Goal: Check status: Check status

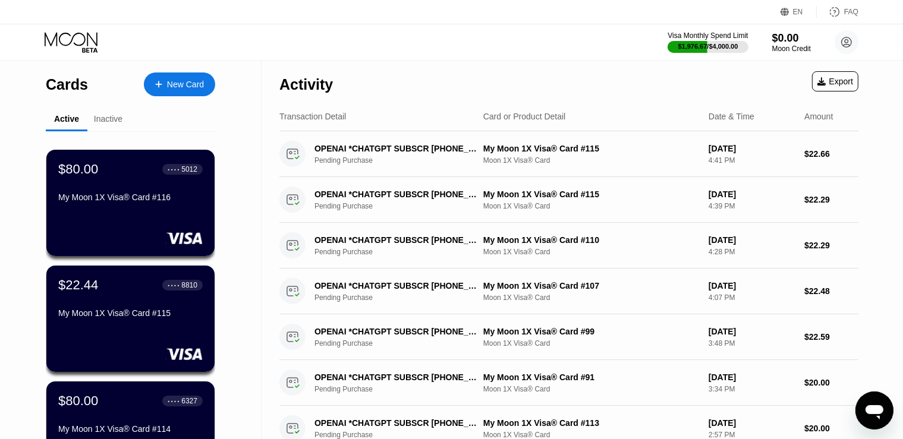
scroll to position [62, 0]
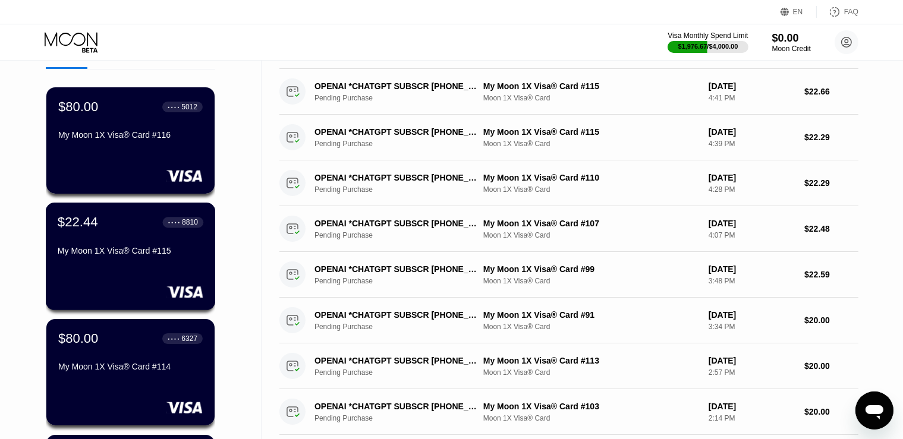
click at [139, 260] on div "My Moon 1X Visa® Card #115" at bounding box center [131, 253] width 146 height 14
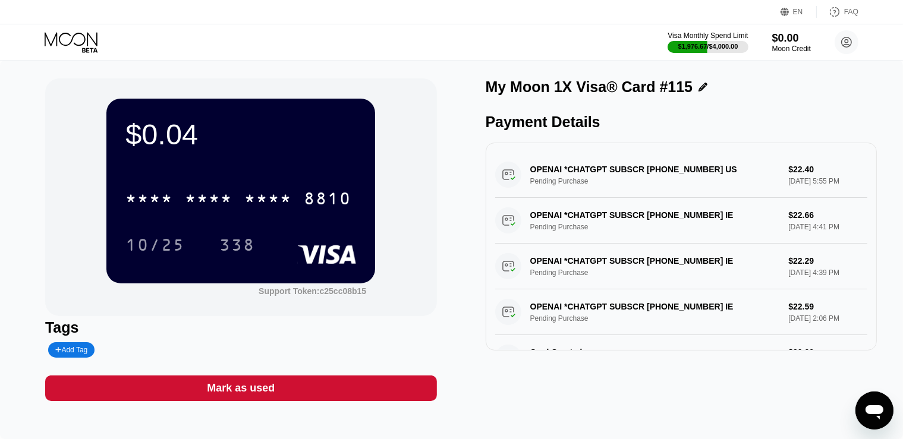
click at [73, 42] on icon at bounding box center [72, 42] width 55 height 21
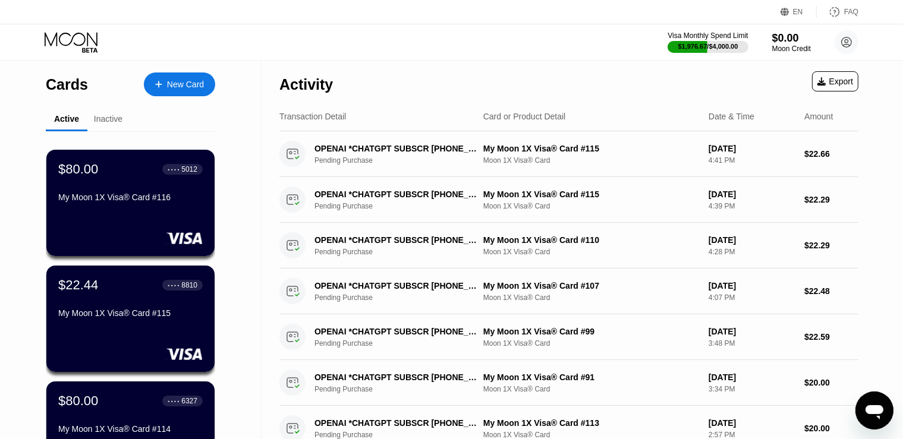
scroll to position [188, 0]
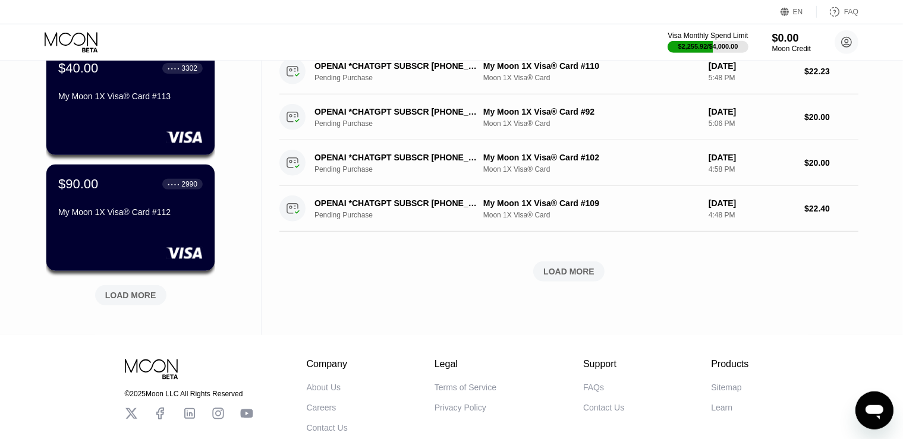
scroll to position [502, 0]
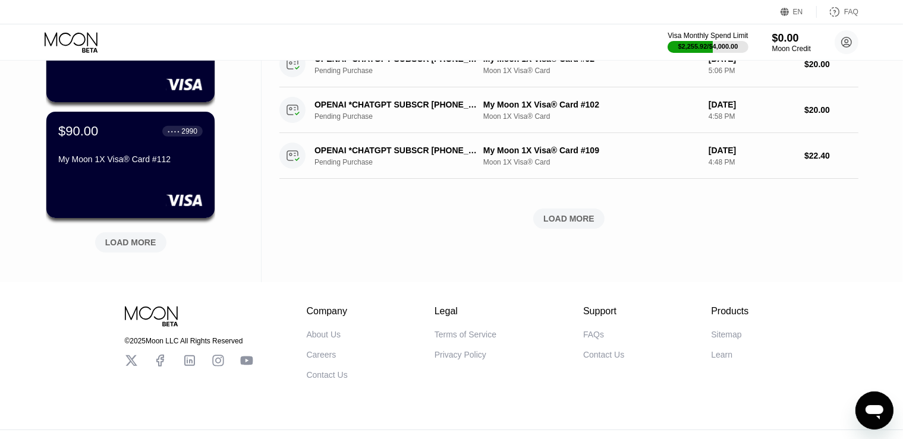
click at [137, 237] on div "LOAD MORE" at bounding box center [130, 242] width 71 height 20
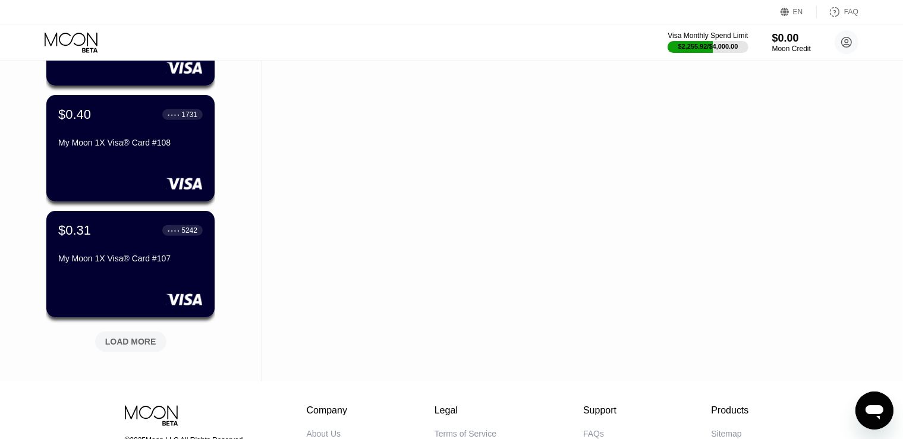
scroll to position [1004, 0]
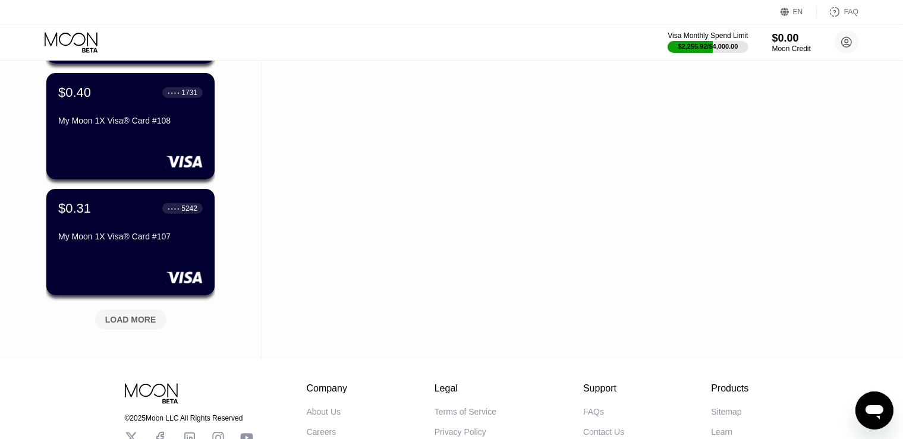
click at [134, 319] on div "LOAD MORE" at bounding box center [130, 320] width 51 height 11
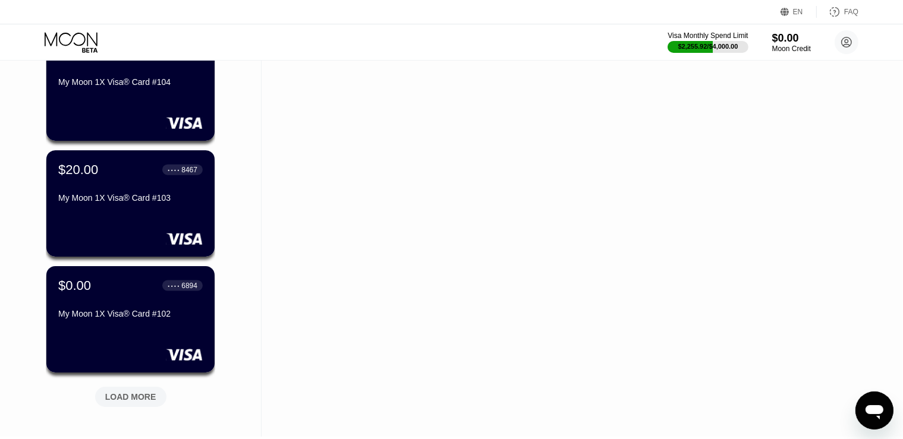
scroll to position [1570, 0]
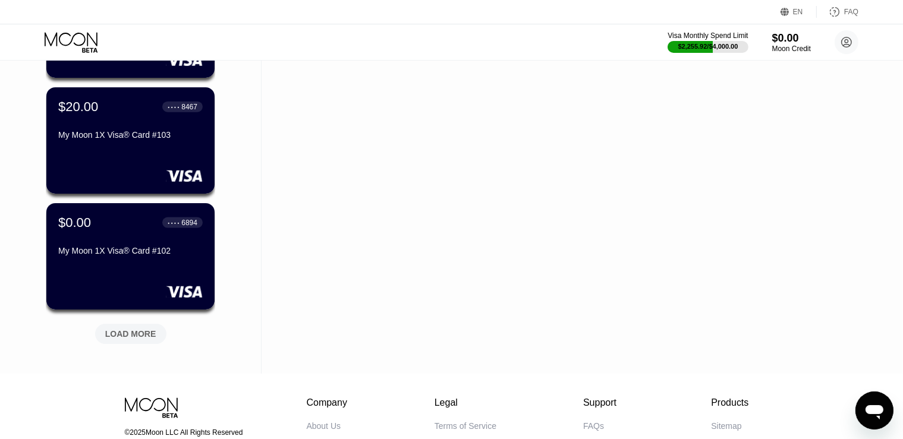
click at [124, 332] on div "LOAD MORE" at bounding box center [130, 334] width 51 height 11
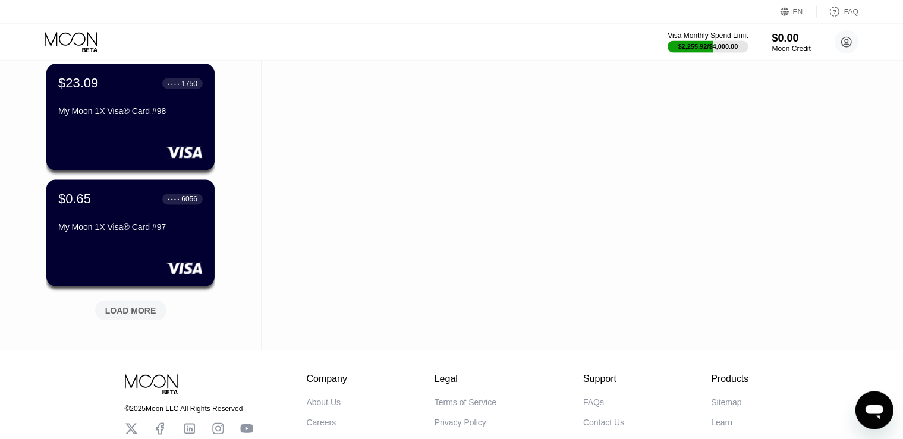
scroll to position [2197, 0]
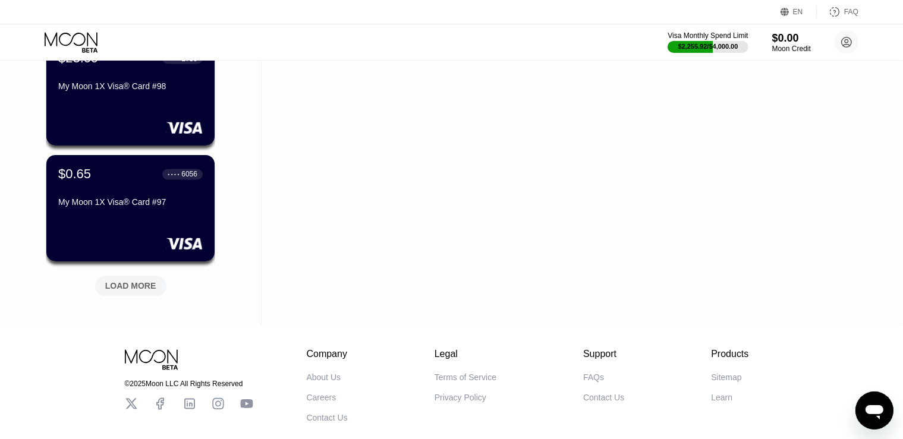
click at [139, 288] on div "LOAD MORE" at bounding box center [130, 286] width 51 height 11
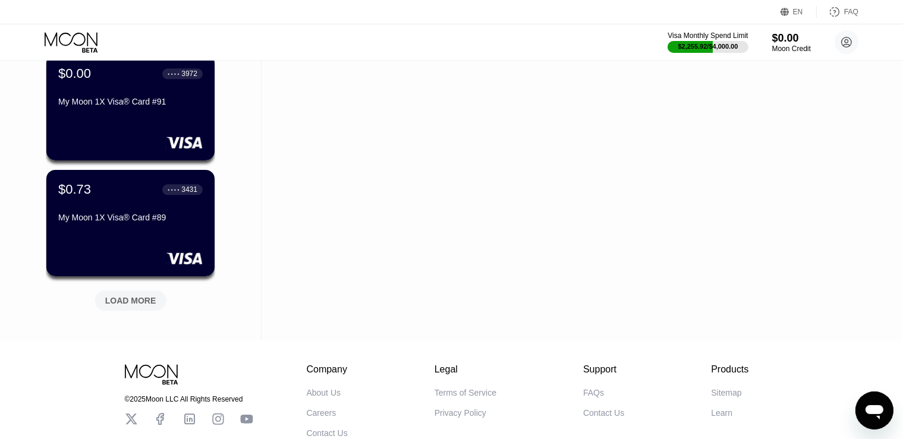
scroll to position [2845, 0]
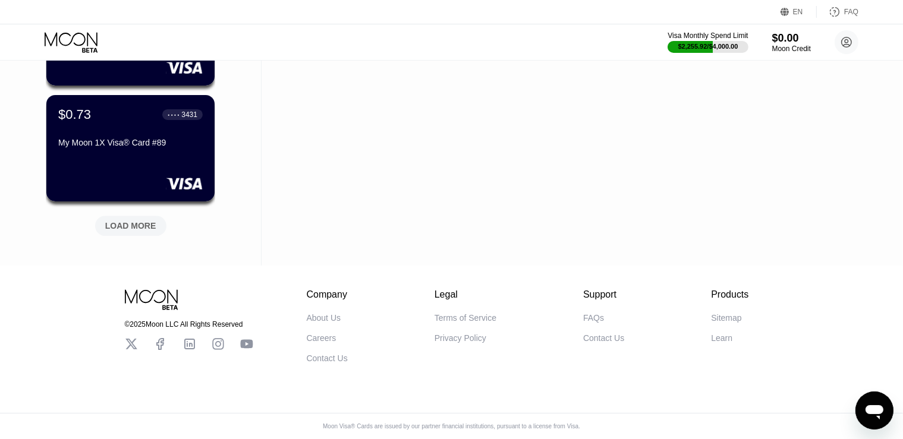
click at [138, 221] on div "LOAD MORE" at bounding box center [130, 226] width 51 height 11
click at [126, 221] on div "LOAD MORE" at bounding box center [130, 226] width 51 height 11
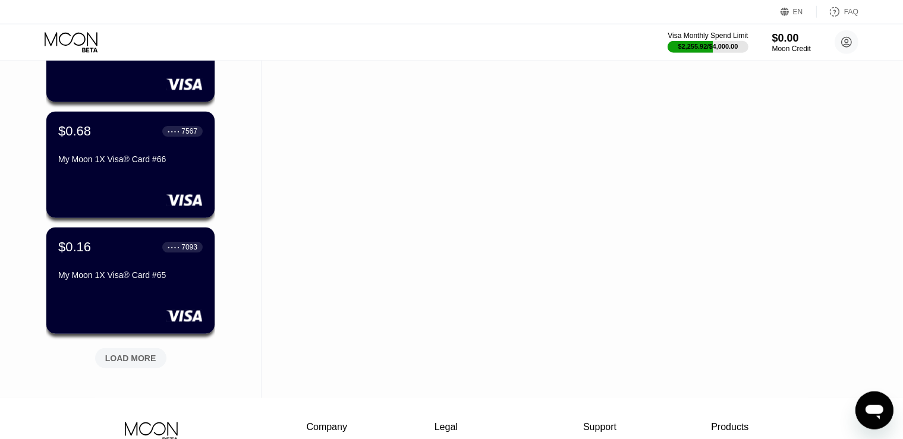
scroll to position [3927, 0]
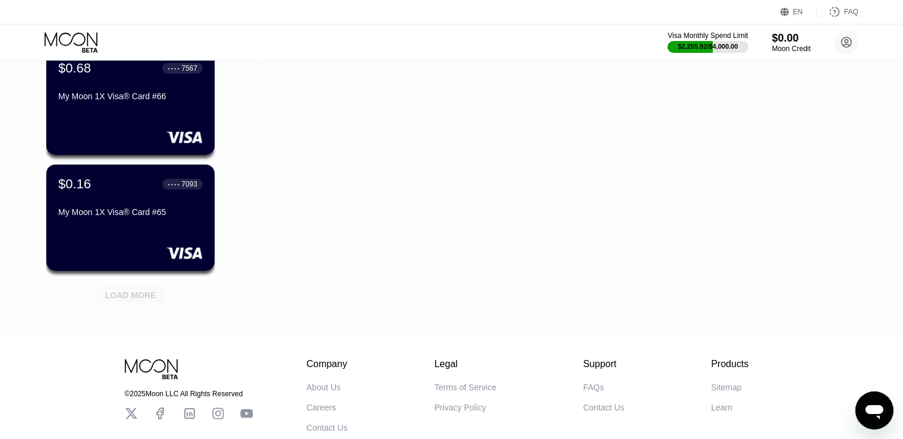
click at [116, 298] on div "LOAD MORE" at bounding box center [130, 295] width 51 height 11
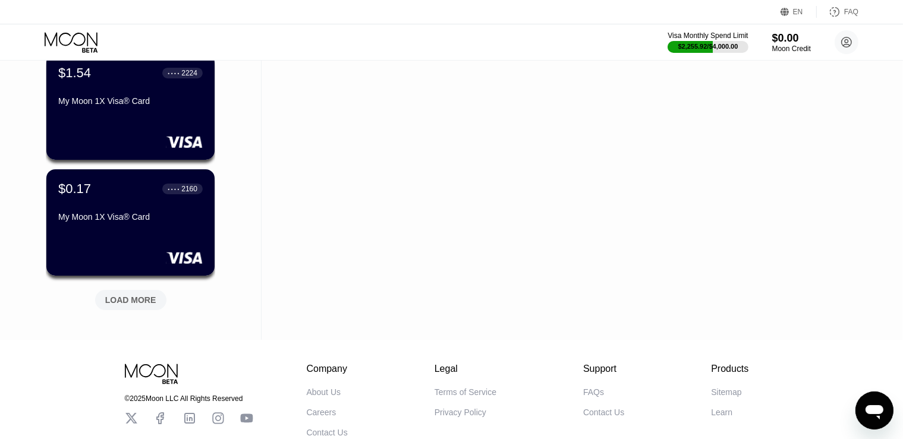
scroll to position [4520, 0]
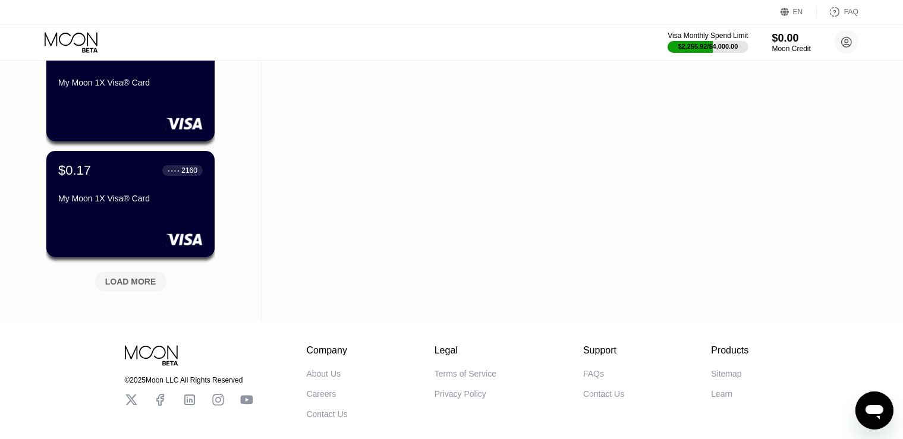
click at [140, 290] on div "LOAD MORE" at bounding box center [130, 282] width 71 height 20
click at [143, 279] on div "LOAD MORE" at bounding box center [130, 281] width 51 height 11
click at [131, 283] on div "LOADING..." at bounding box center [130, 279] width 89 height 25
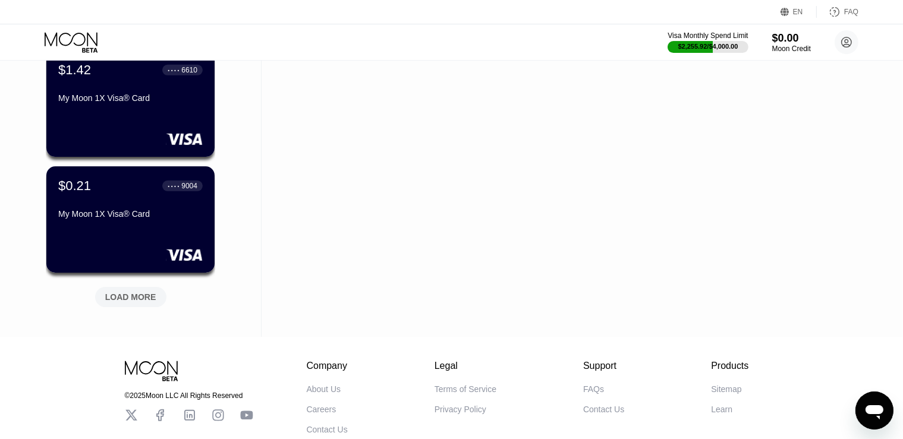
scroll to position [5085, 0]
click at [138, 294] on div "LOAD MORE" at bounding box center [130, 296] width 51 height 11
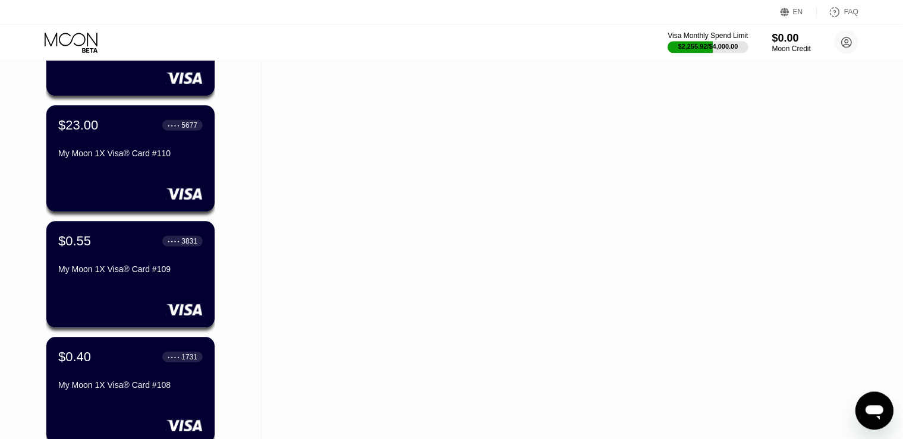
scroll to position [753, 0]
